Goal: Task Accomplishment & Management: Complete application form

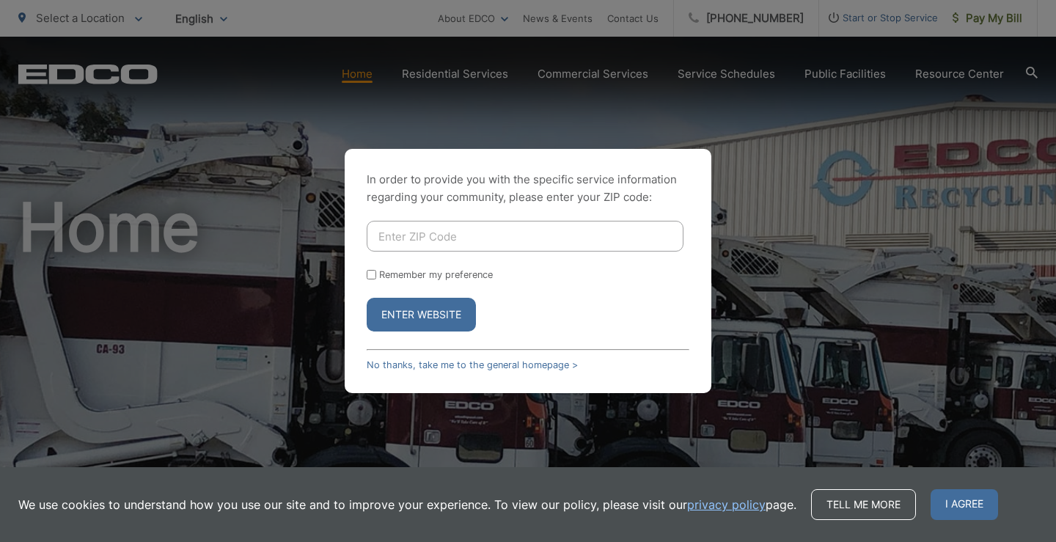
click at [387, 234] on input "Enter ZIP Code" at bounding box center [525, 236] width 317 height 31
type input "92075"
click at [400, 320] on button "Enter Website" at bounding box center [421, 315] width 109 height 34
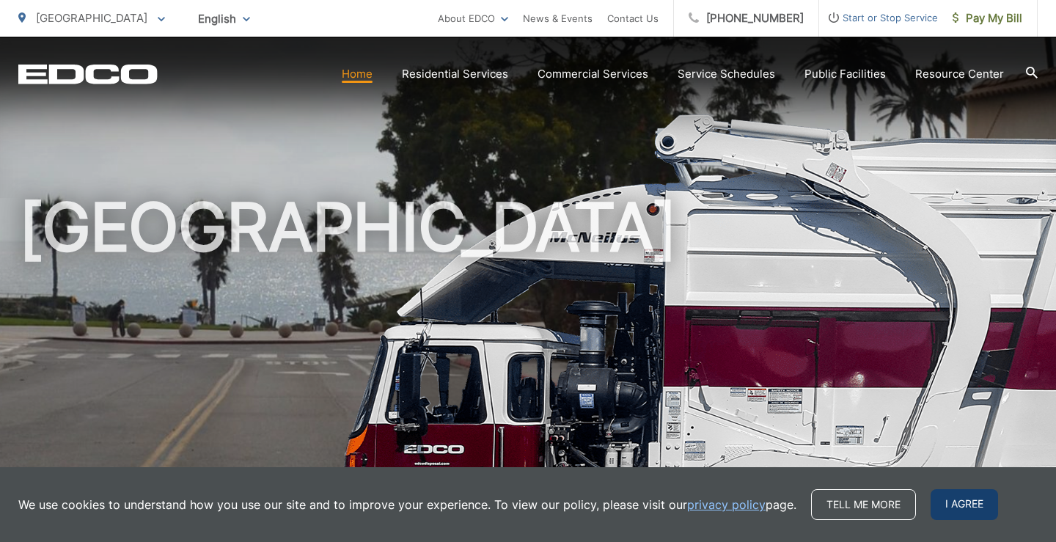
click at [946, 501] on span "I agree" at bounding box center [964, 504] width 67 height 31
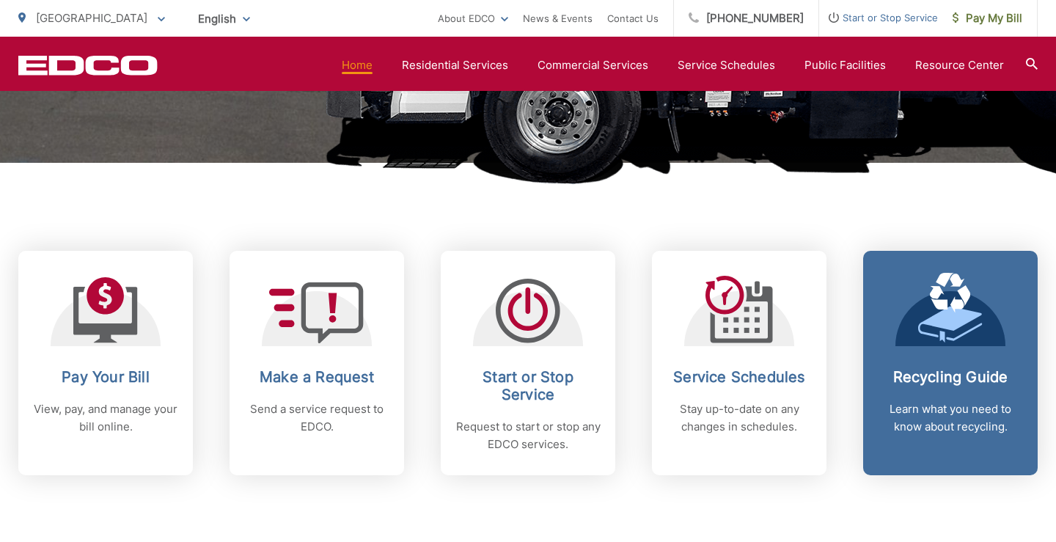
scroll to position [483, 0]
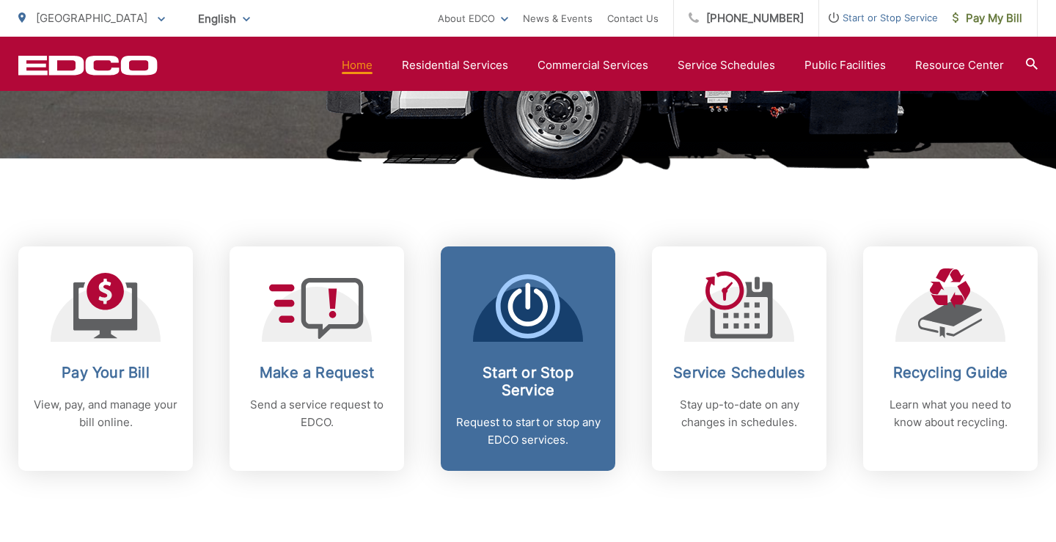
click at [561, 332] on div at bounding box center [528, 305] width 110 height 73
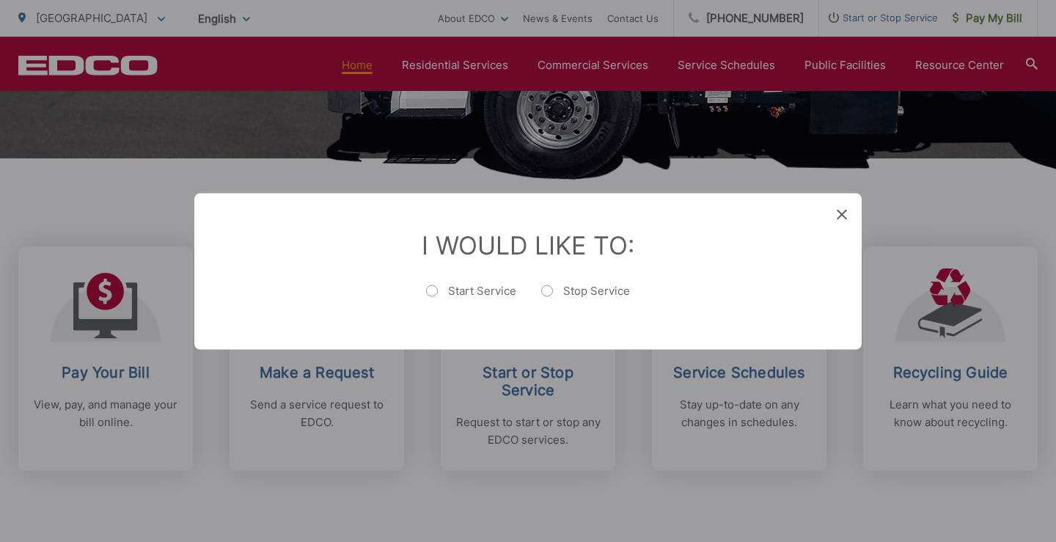
click at [545, 291] on label "Stop Service" at bounding box center [585, 297] width 89 height 29
radio input "true"
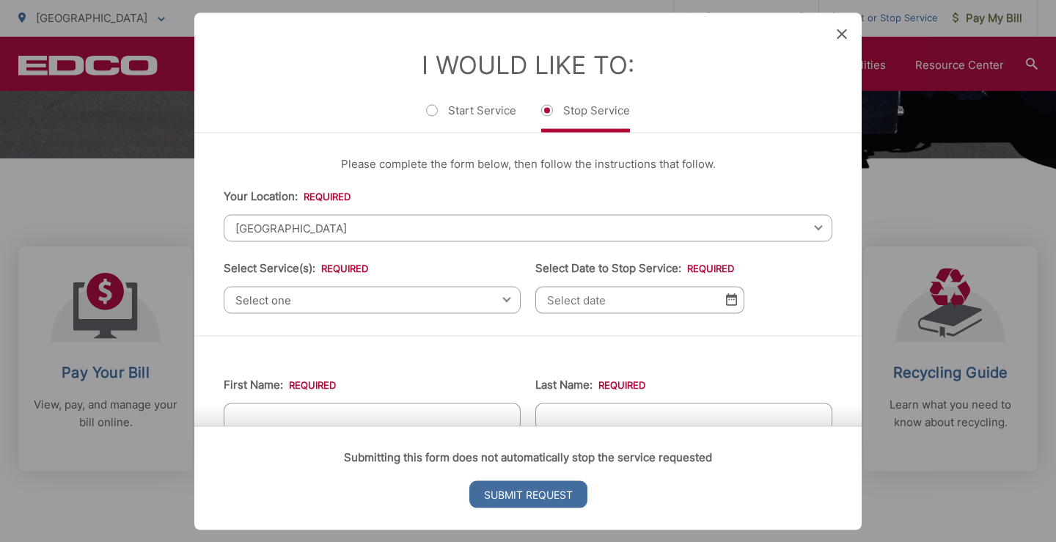
click at [309, 297] on span "Select one" at bounding box center [372, 299] width 297 height 27
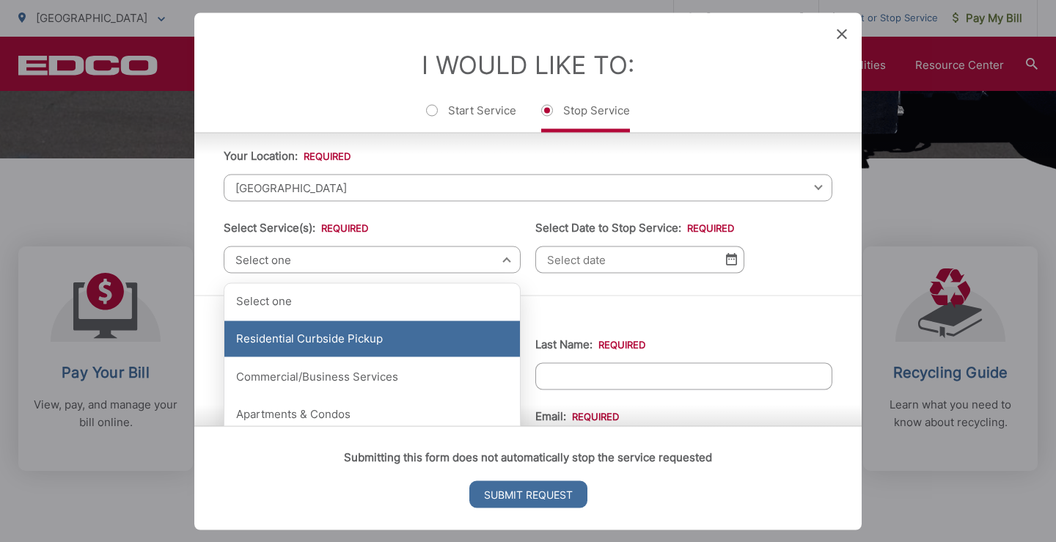
scroll to position [41, 0]
click at [379, 340] on div "Residential Curbside Pickup" at bounding box center [373, 338] width 296 height 37
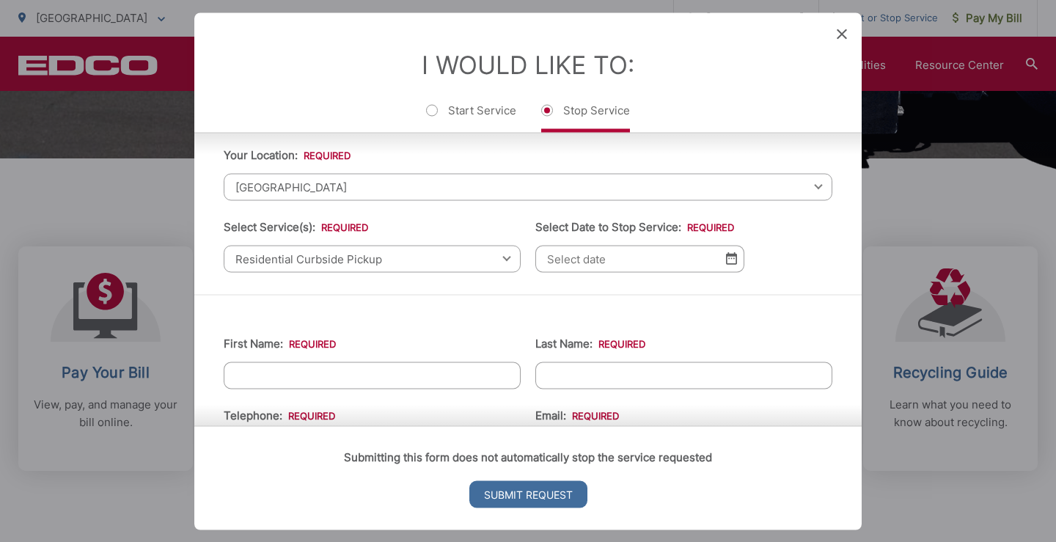
click at [730, 265] on img at bounding box center [731, 258] width 11 height 12
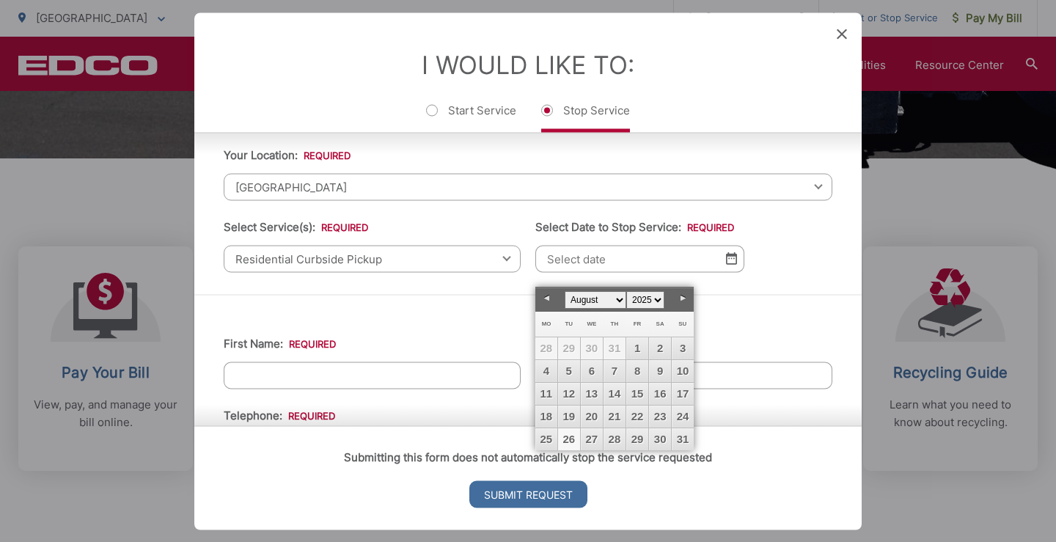
click at [566, 442] on link "26" at bounding box center [569, 439] width 22 height 22
type input "08/26/2025"
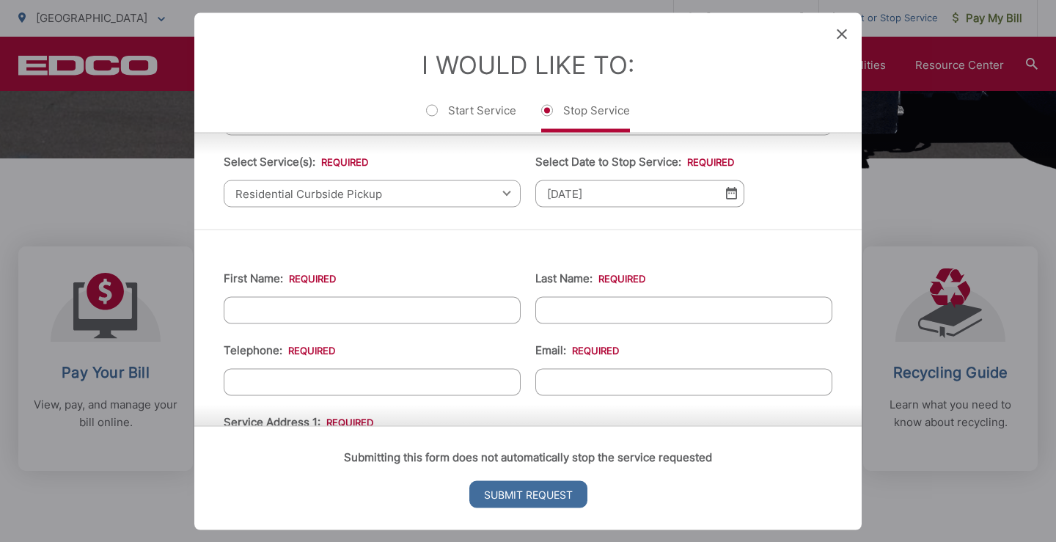
scroll to position [108, 0]
type input "Hillary"
type input "Felker"
type input "(858) 229-3503"
type input "hillaryfelker@me.com"
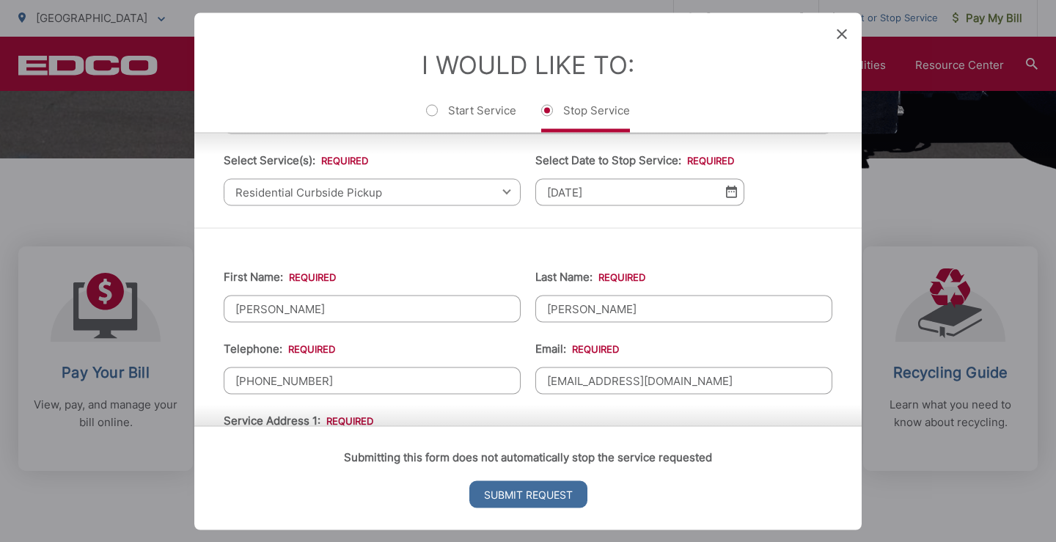
click at [678, 523] on div "Submitting this form does not automatically stop the service requested Submit R…" at bounding box center [528, 478] width 668 height 104
click at [508, 497] on input "Submit Request" at bounding box center [529, 494] width 118 height 27
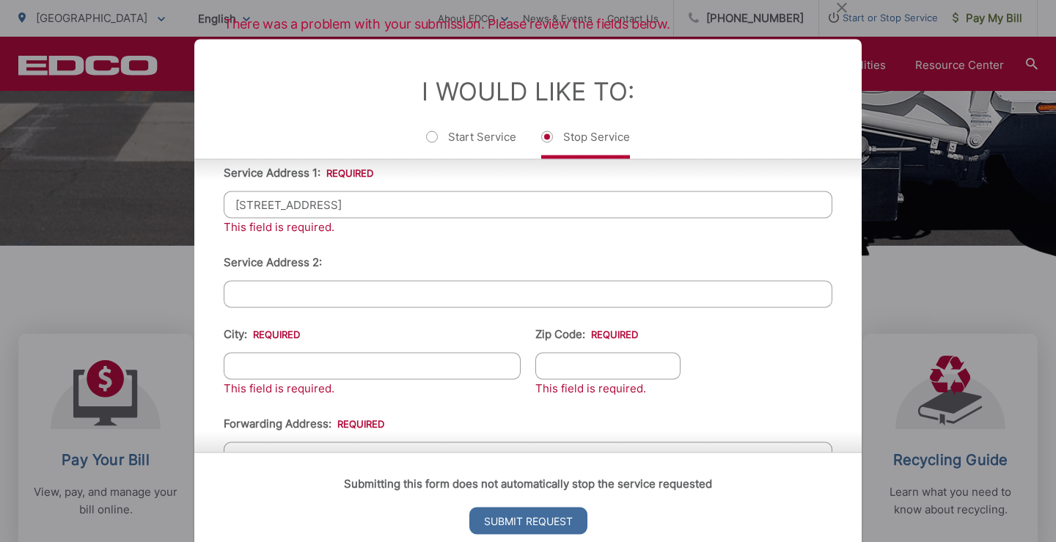
scroll to position [406, 0]
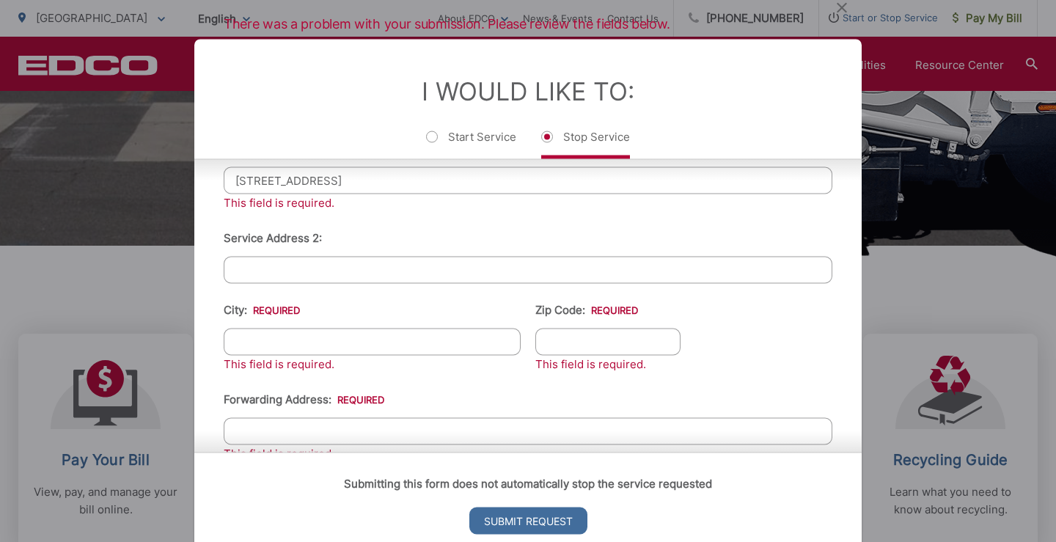
type input "747 E Solana Circle"
type input "[GEOGRAPHIC_DATA]"
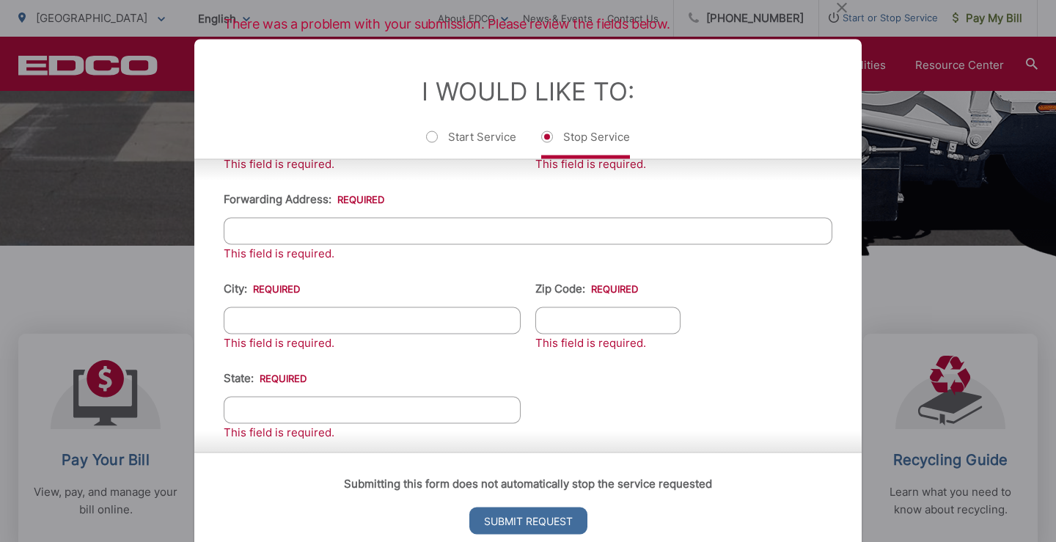
scroll to position [609, 0]
type input "CA"
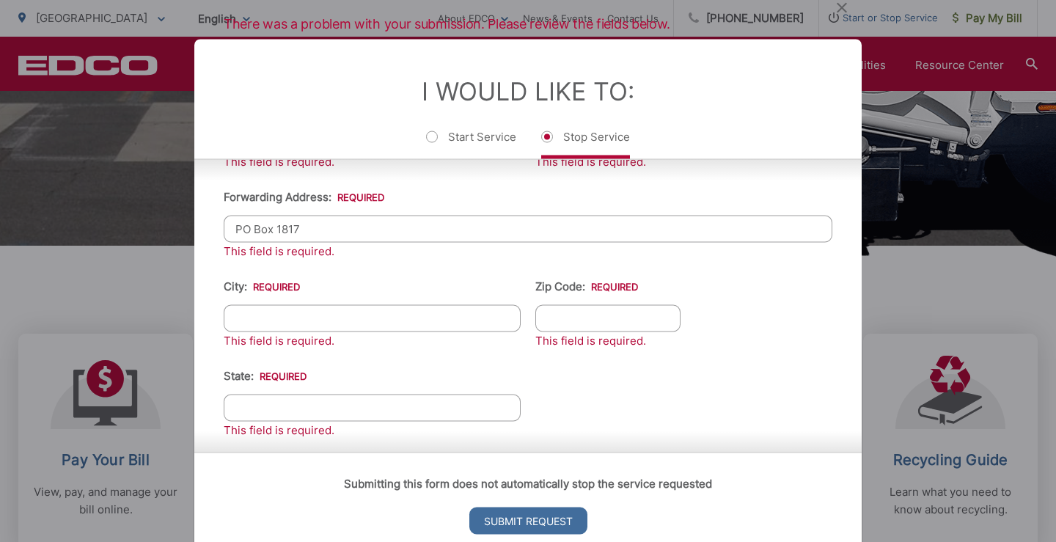
type input "PO Box 1817"
type input "Ketchum"
type input "I"
type input "83340"
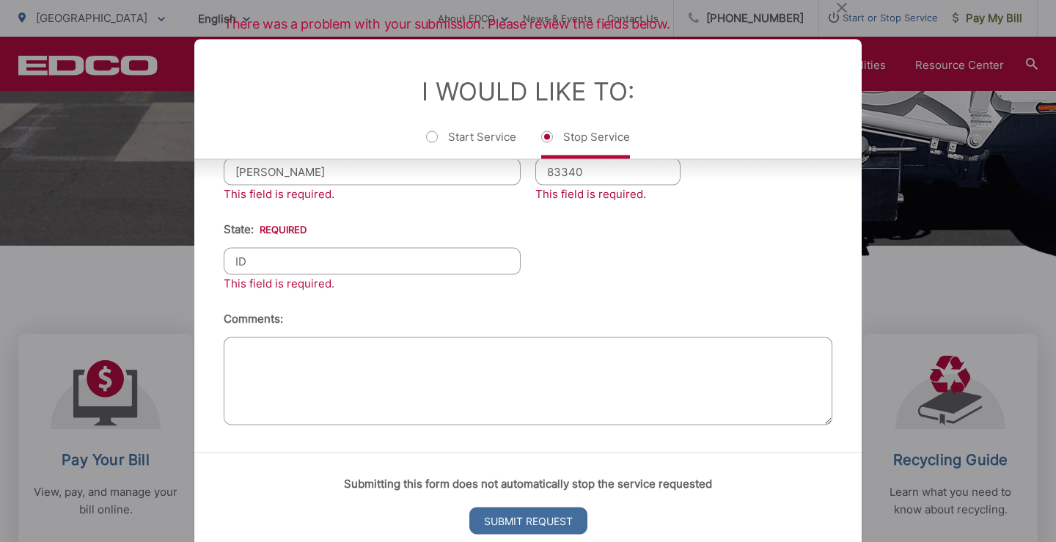
scroll to position [767, 0]
type input "ID"
click at [536, 517] on input "Submit Request" at bounding box center [529, 520] width 118 height 27
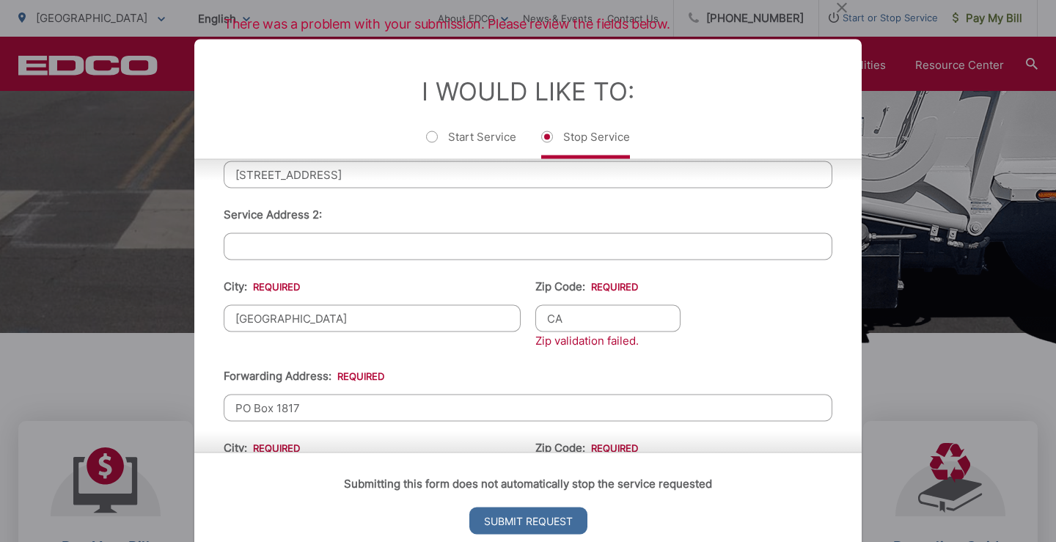
scroll to position [414, 0]
click at [584, 326] on input "CA" at bounding box center [608, 316] width 145 height 27
type input "C"
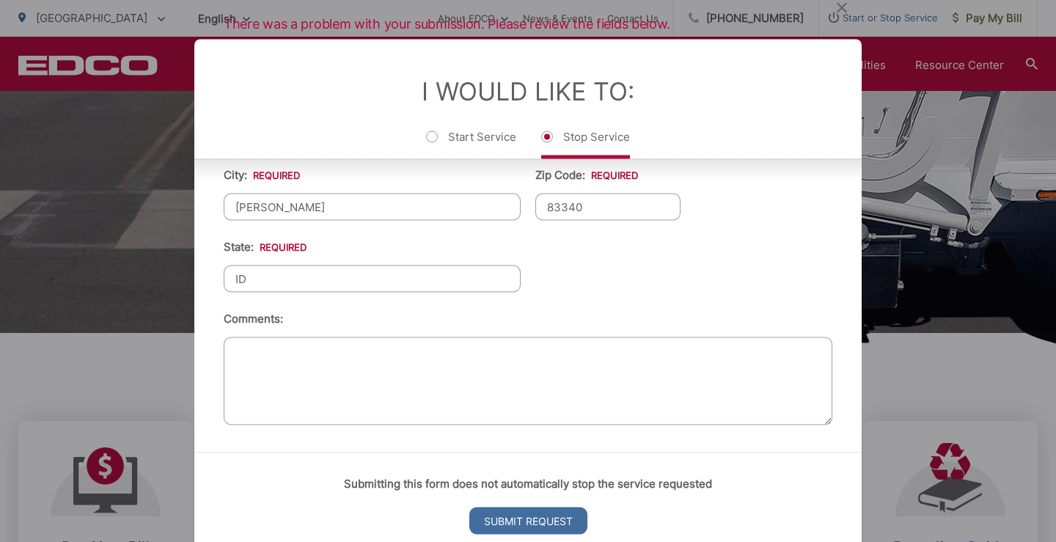
scroll to position [696, 0]
type input "92075"
click at [509, 523] on input "Submit Request" at bounding box center [529, 520] width 118 height 27
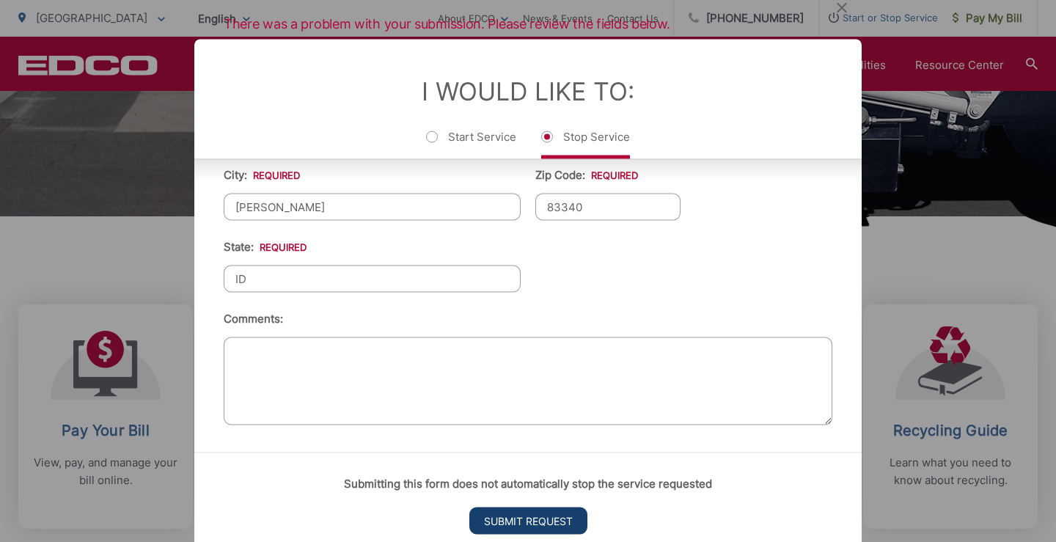
scroll to position [15, 6]
